Goal: Complete application form

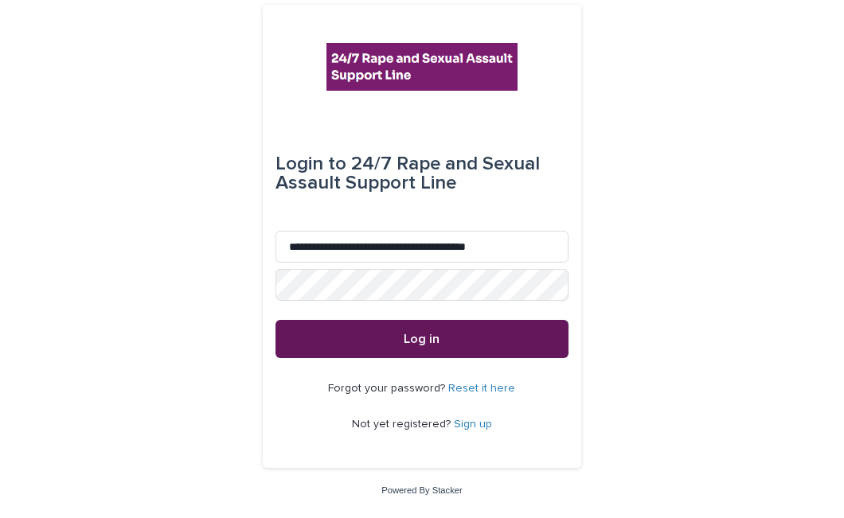
type input "**********"
click at [306, 347] on button "Log in" at bounding box center [421, 339] width 293 height 38
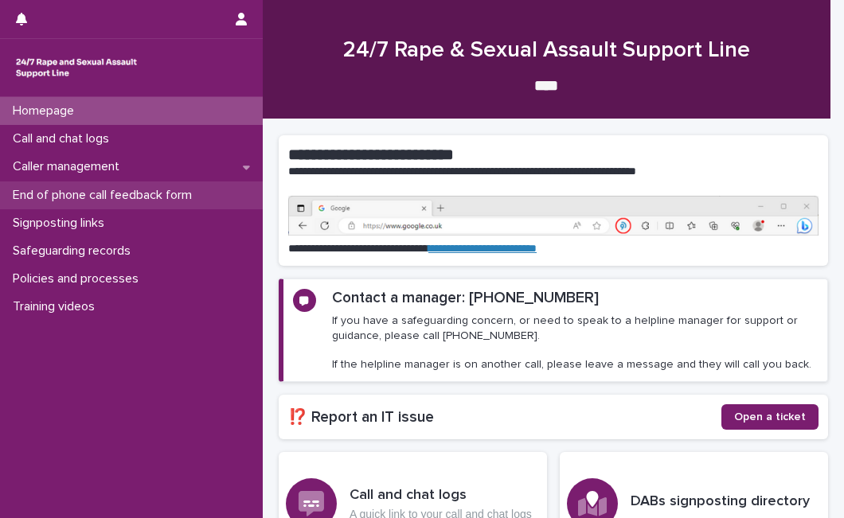
click at [160, 189] on p "End of phone call feedback form" at bounding box center [105, 195] width 198 height 15
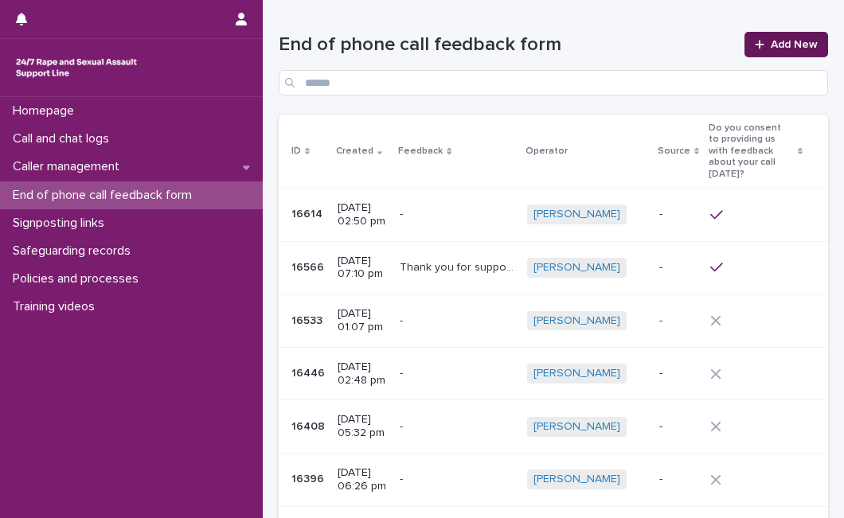
click at [755, 42] on icon at bounding box center [760, 44] width 10 height 11
